Goal: Find specific page/section

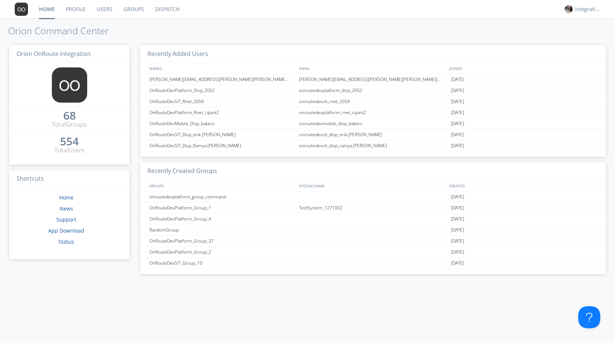
click at [127, 10] on link "Groups" at bounding box center [134, 9] width 32 height 18
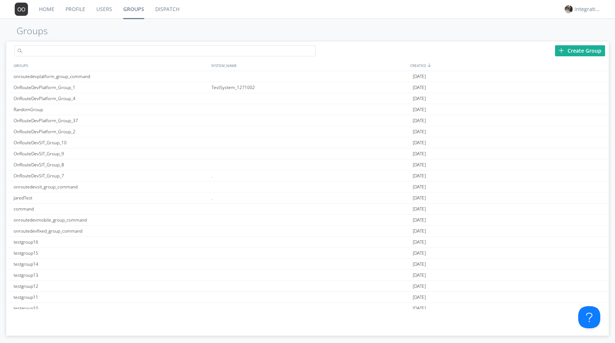
click at [47, 49] on input "text" at bounding box center [164, 50] width 301 height 11
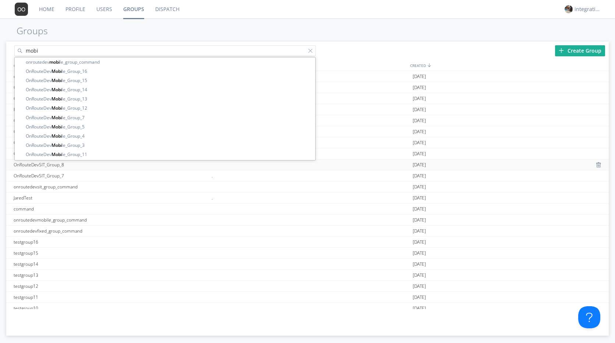
type input "mobi"
click at [56, 165] on div "OnRouteDevSIT_Group_8" at bounding box center [111, 164] width 198 height 11
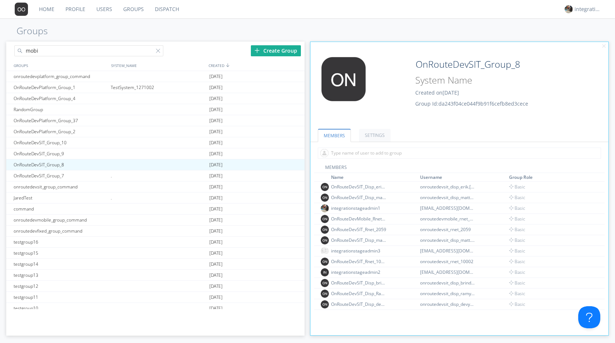
click at [59, 53] on input "mobi" at bounding box center [88, 50] width 149 height 11
